Goal: Find specific page/section: Find specific page/section

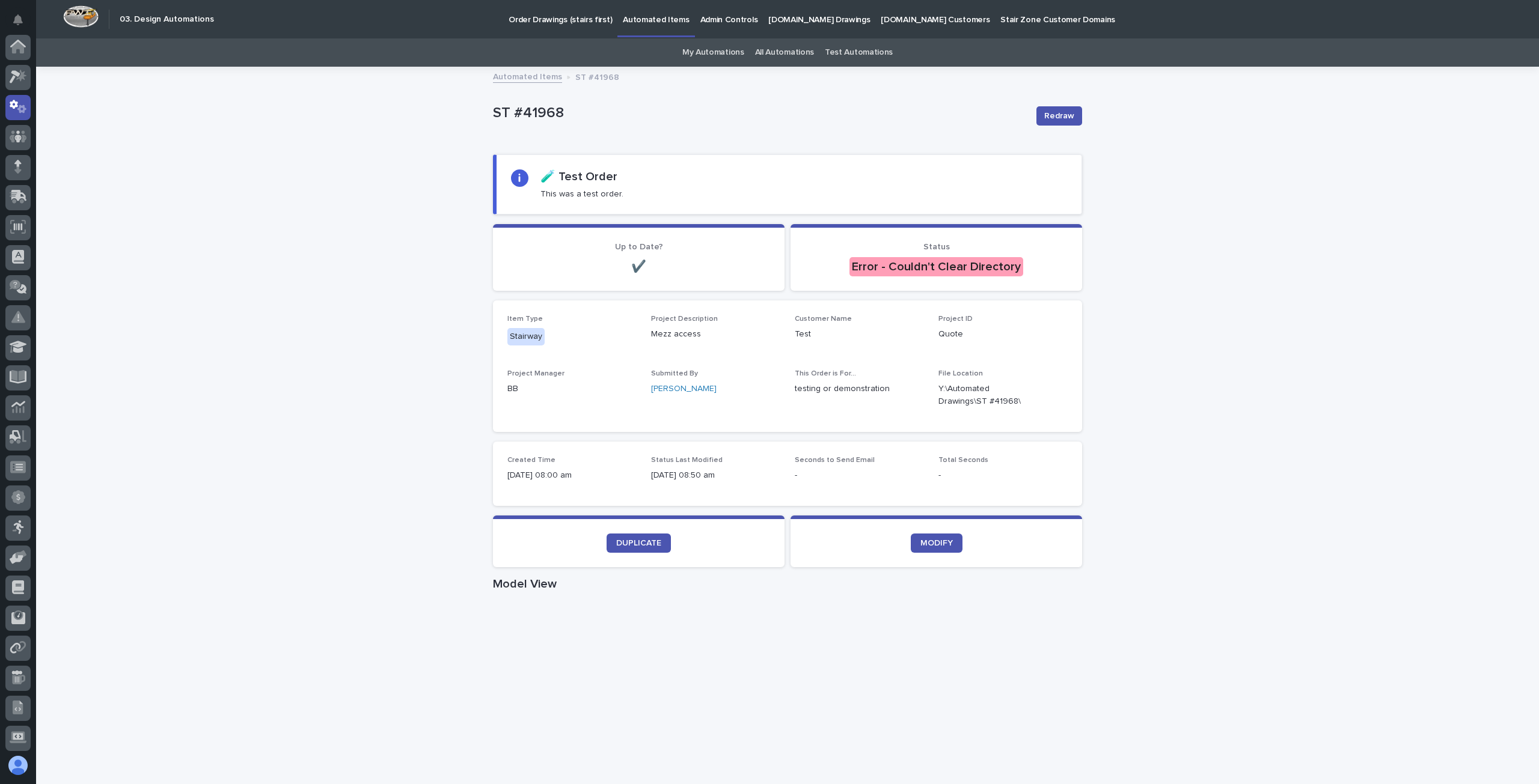
scroll to position [60, 0]
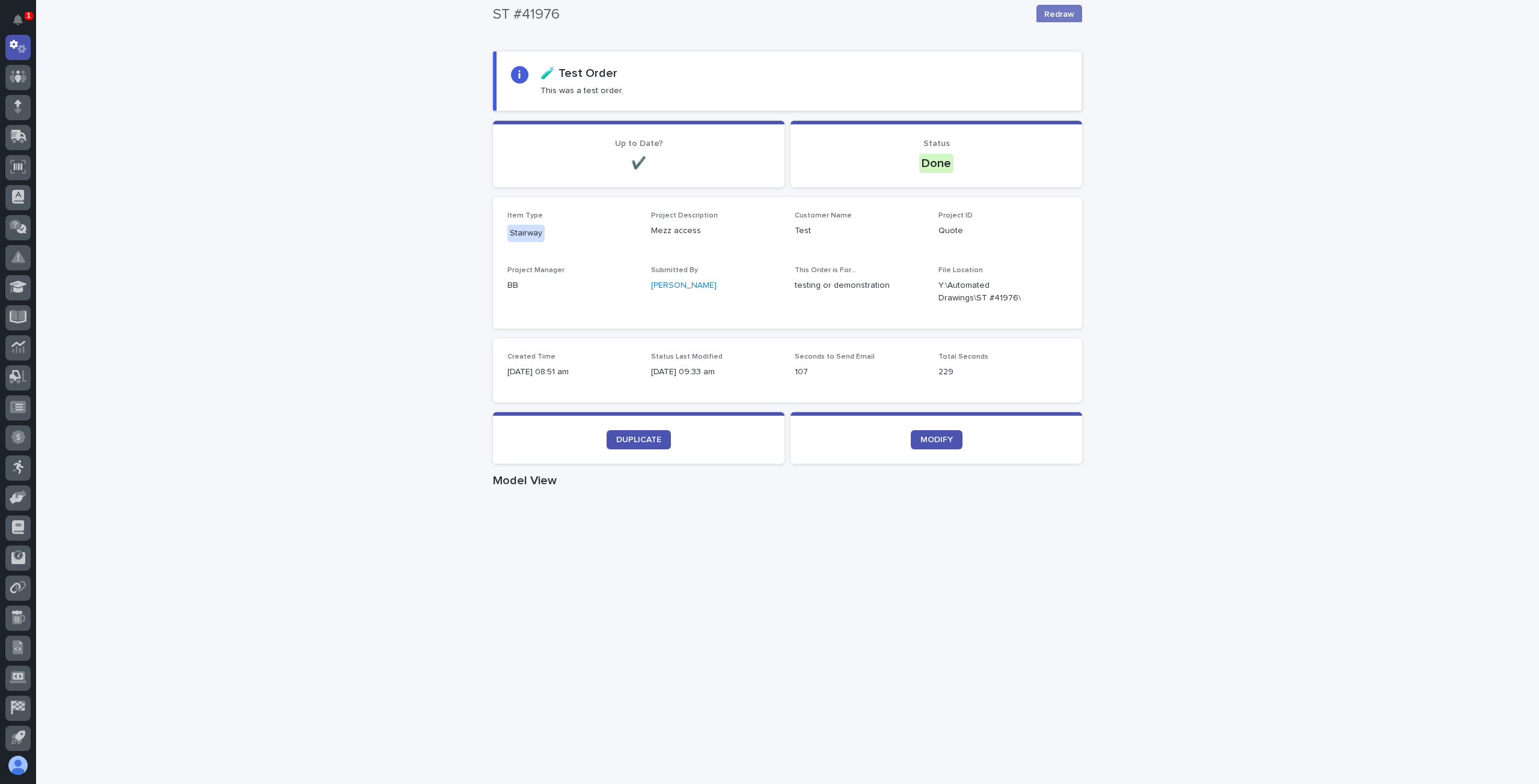
scroll to position [80, 0]
